Goal: Information Seeking & Learning: Learn about a topic

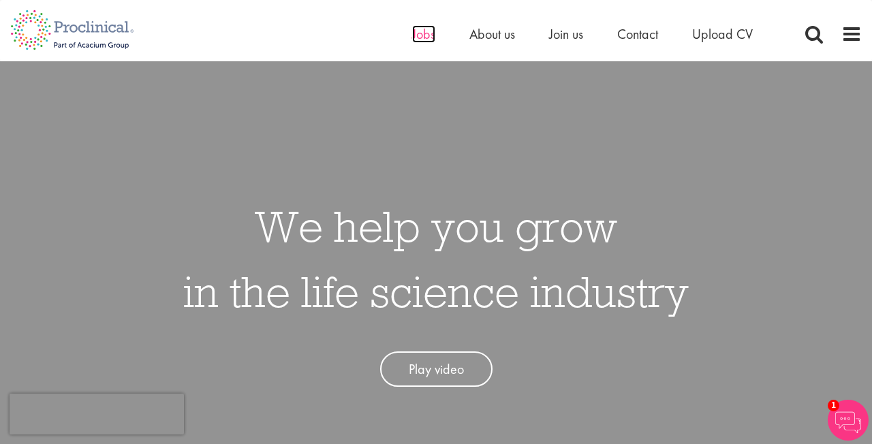
click at [424, 37] on span "Jobs" at bounding box center [423, 34] width 23 height 18
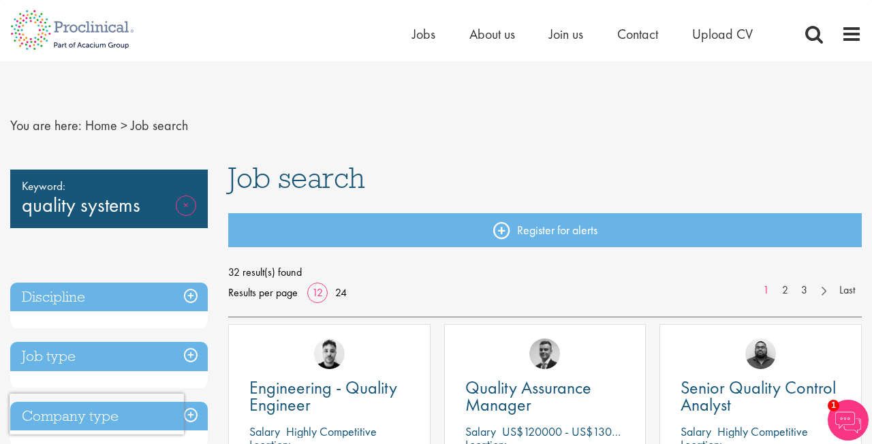
click at [191, 204] on link "Remove" at bounding box center [186, 216] width 20 height 40
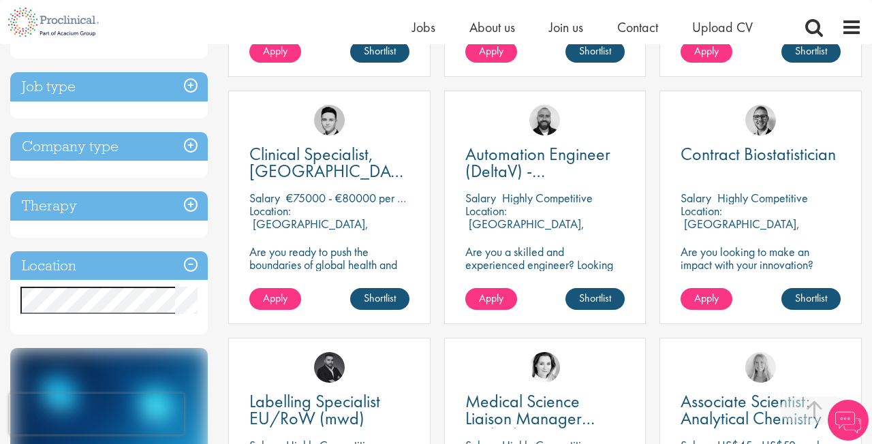
scroll to position [466, 0]
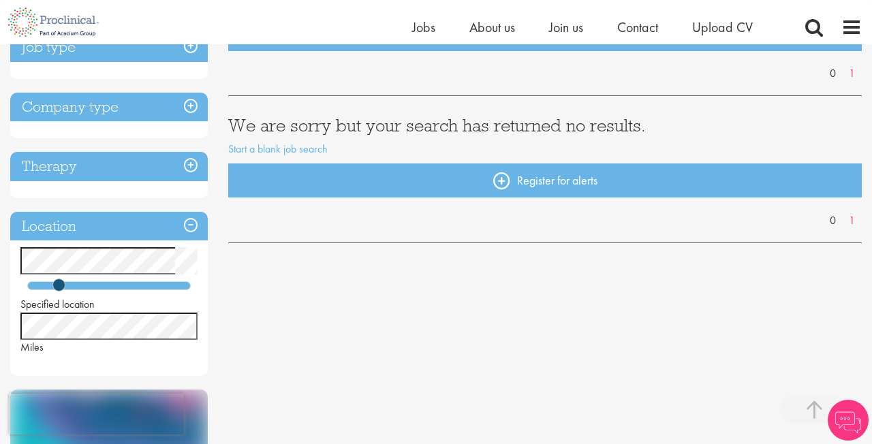
scroll to position [263, 0]
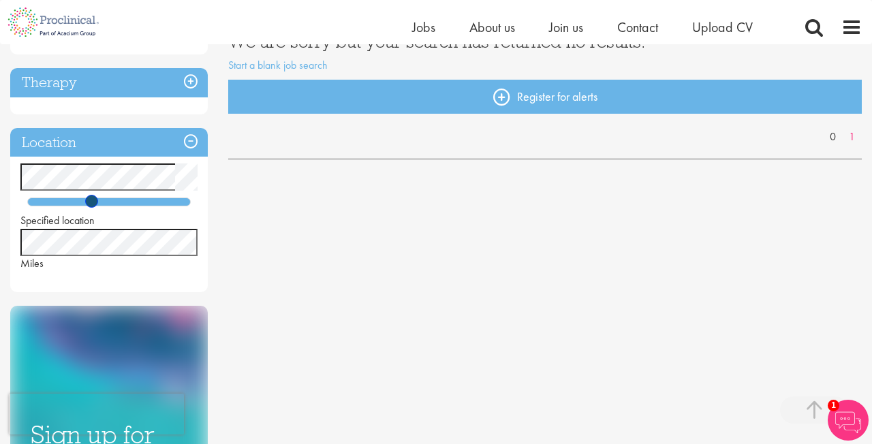
drag, startPoint x: 57, startPoint y: 201, endPoint x: 89, endPoint y: 200, distance: 32.7
click at [89, 200] on span at bounding box center [91, 201] width 13 height 13
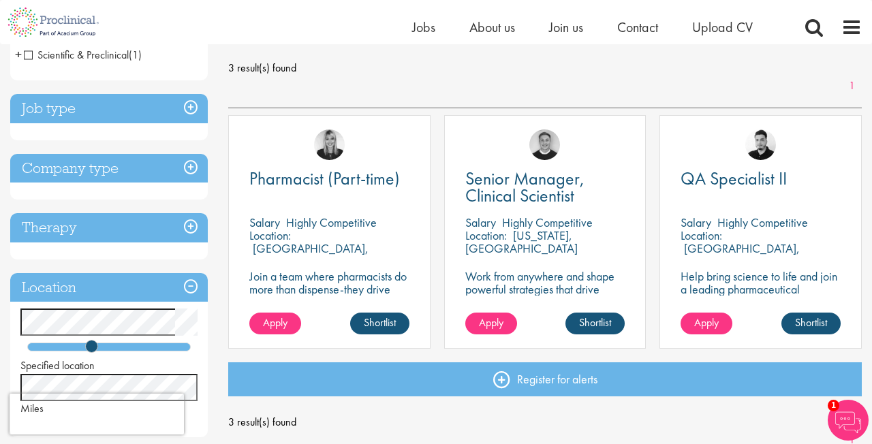
scroll to position [189, 0]
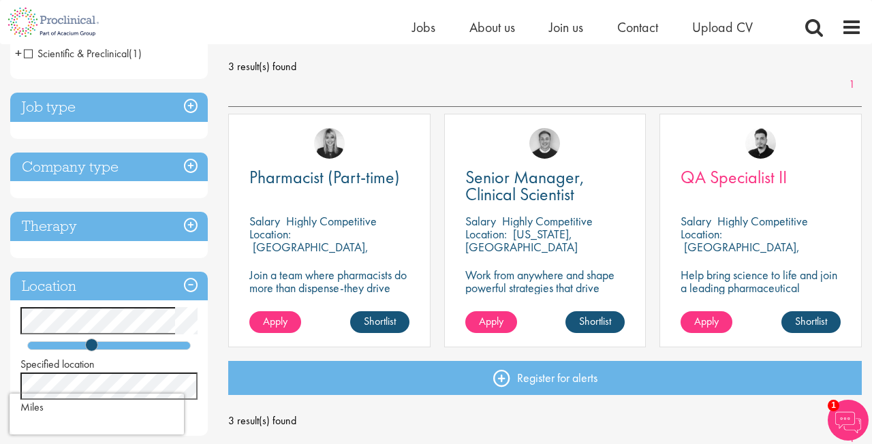
click at [748, 183] on span "QA Specialist II" at bounding box center [734, 177] width 106 height 23
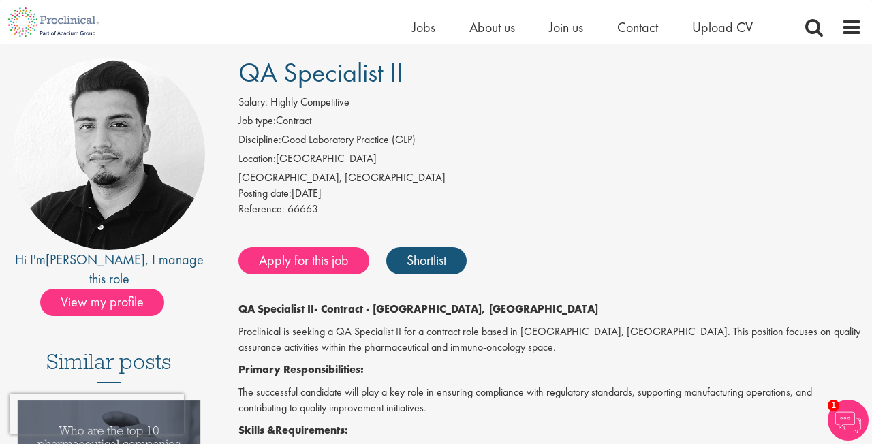
scroll to position [93, 0]
